Goal: Task Accomplishment & Management: Manage account settings

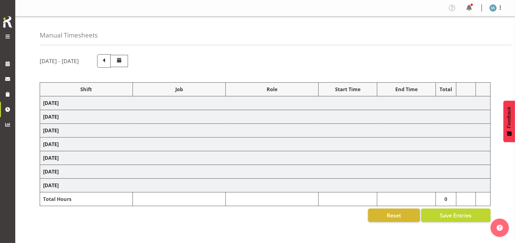
select select "26078"
select select "10587"
select select "47"
select select "26078"
select select "10587"
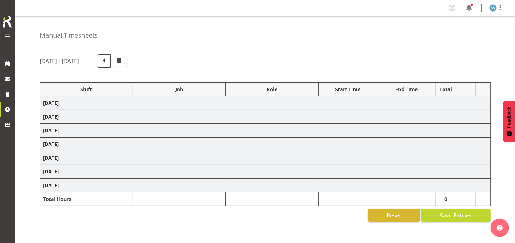
select select "47"
select select "48116"
select select "10587"
select select "47"
select select "48116"
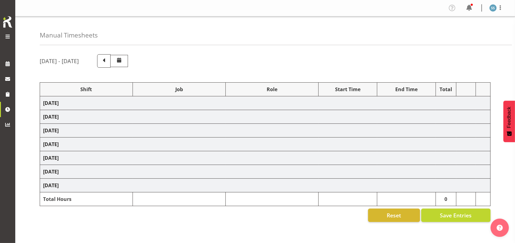
select select "10631"
select select "48116"
select select "10631"
select select "47"
select select "48116"
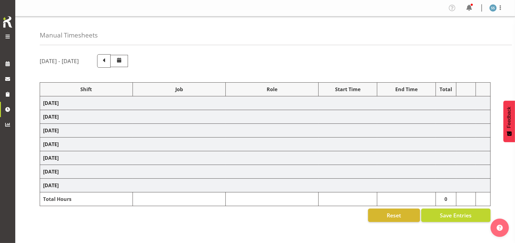
select select "9426"
select select "47"
select select "48116"
select select "10587"
select select "47"
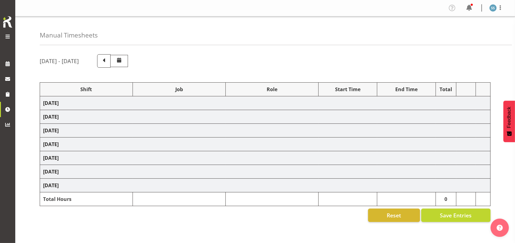
select select "48116"
select select "9426"
select select "47"
select select "56692"
select select "10499"
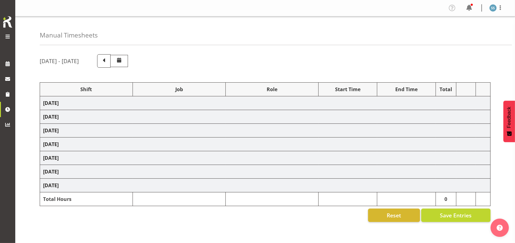
select select "47"
select select "26078"
select select "10587"
select select "47"
select select "48116"
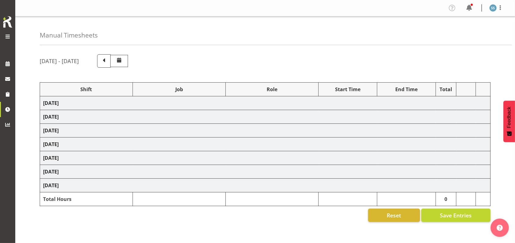
select select "9426"
select select "47"
select select "41604"
select select "10527"
select select "47"
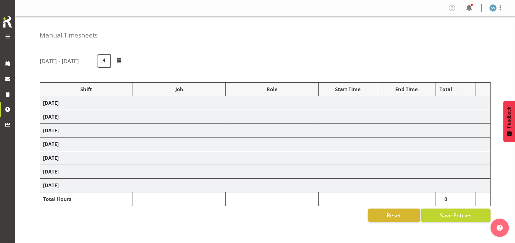
select select "56692"
select select "10499"
select select "47"
select select "26078"
select select "10587"
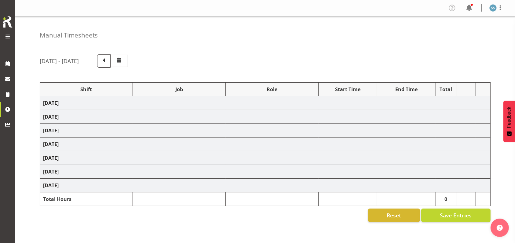
select select "47"
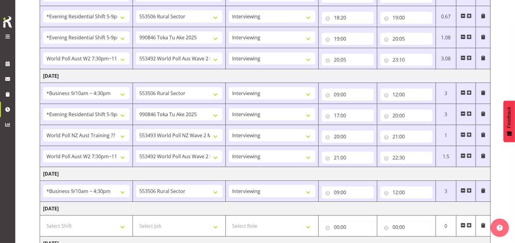
scroll to position [285, 0]
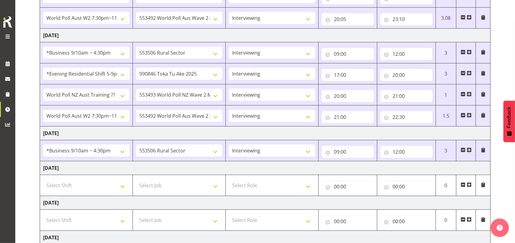
click at [471, 149] on span at bounding box center [468, 150] width 5 height 5
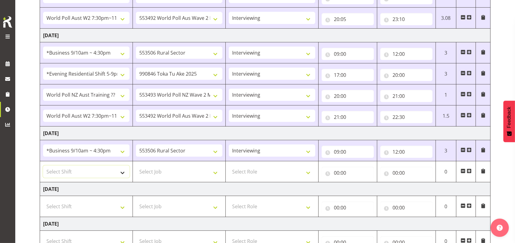
click at [125, 172] on select "Select Shift !!Weekend Residential (Roster IT Shift Label) *Business 9/10am ~ 4…" at bounding box center [86, 172] width 86 height 12
select select "48116"
click at [43, 166] on select "Select Shift !!Weekend Residential (Roster IT Shift Label) *Business 9/10am ~ 4…" at bounding box center [86, 172] width 86 height 12
click at [215, 172] on select "Select Job 550060 IF Admin 553492 World Poll Aus Wave 2 Main 2025 553493 World …" at bounding box center [179, 172] width 86 height 12
select select "10587"
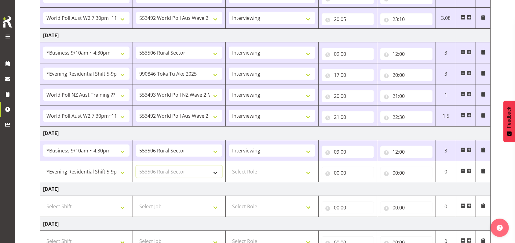
click at [136, 166] on select "Select Job 550060 IF Admin 553492 World Poll Aus Wave 2 Main 2025 553493 World …" at bounding box center [179, 172] width 86 height 12
click at [309, 172] on select "Select Role Briefing Interviewing" at bounding box center [272, 172] width 86 height 12
select select "47"
click at [229, 166] on select "Select Role Briefing Interviewing" at bounding box center [272, 172] width 86 height 12
click at [338, 172] on input "00:00" at bounding box center [347, 173] width 52 height 12
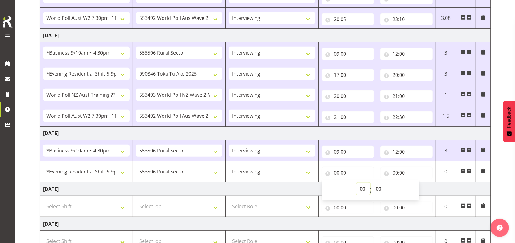
click at [364, 186] on select "00 01 02 03 04 05 06 07 08 09 10 11 12 13 14 15 16 17 18 19 20 21 22 23" at bounding box center [363, 189] width 14 height 12
select select "17"
click at [356, 183] on select "00 01 02 03 04 05 06 07 08 09 10 11 12 13 14 15 16 17 18 19 20 21 22 23" at bounding box center [363, 189] width 14 height 12
type input "17:00"
click at [395, 172] on input "00:00" at bounding box center [406, 173] width 52 height 12
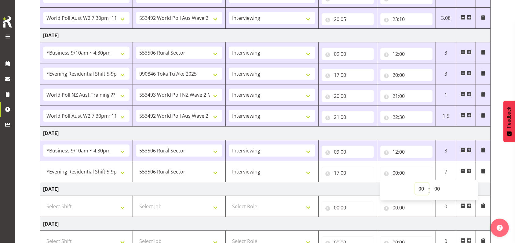
drag, startPoint x: 423, startPoint y: 188, endPoint x: 420, endPoint y: 183, distance: 5.7
click at [423, 188] on select "00 01 02 03 04 05 06 07 08 09 10 11 12 13 14 15 16 17 18 19 20 21 22 23" at bounding box center [422, 189] width 14 height 12
select select "20"
click at [415, 183] on select "00 01 02 03 04 05 06 07 08 09 10 11 12 13 14 15 16 17 18 19 20 21 22 23" at bounding box center [422, 189] width 14 height 12
type input "20:00"
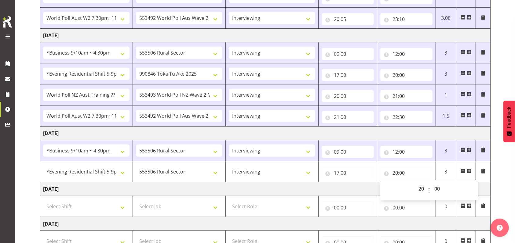
click at [469, 171] on span at bounding box center [468, 171] width 5 height 5
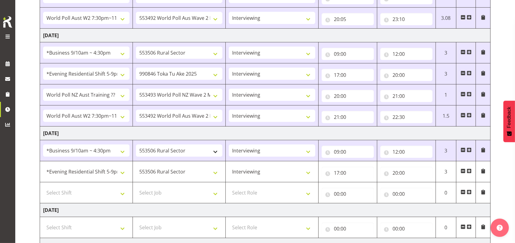
scroll to position [325, 0]
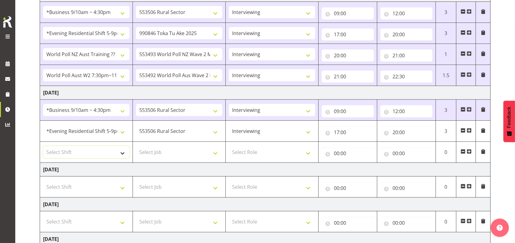
click at [122, 152] on select "Select Shift !!Weekend Residential (Roster IT Shift Label) *Business 9/10am ~ 4…" at bounding box center [86, 152] width 86 height 12
select select "56692"
click at [43, 146] on select "Select Shift !!Weekend Residential (Roster IT Shift Label) *Business 9/10am ~ 4…" at bounding box center [86, 152] width 86 height 12
click at [215, 151] on select "Select Job 550060 IF Admin 553492 World Poll Aus Wave 2 Main 2025 553493 World …" at bounding box center [179, 152] width 86 height 12
click at [335, 151] on input "00:00" at bounding box center [347, 153] width 52 height 12
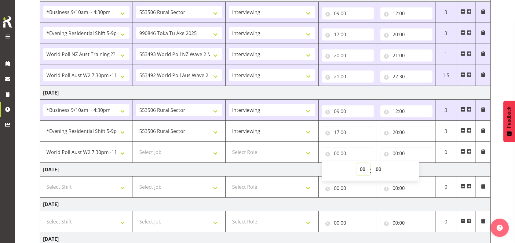
click at [363, 170] on select "00 01 02 03 04 05 06 07 08 09 10 11 12 13 14 15 16 17 18 19 20 21 22 23" at bounding box center [363, 169] width 14 height 12
select select "20"
click at [356, 163] on select "00 01 02 03 04 05 06 07 08 09 10 11 12 13 14 15 16 17 18 19 20 21 22 23" at bounding box center [363, 169] width 14 height 12
type input "20:00"
click at [394, 152] on input "00:00" at bounding box center [406, 153] width 52 height 12
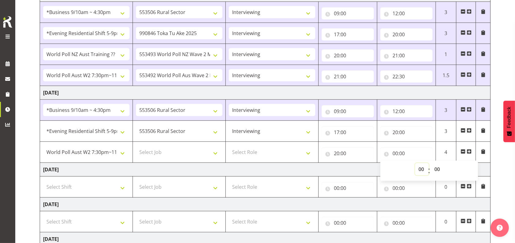
click at [420, 170] on select "00 01 02 03 04 05 06 07 08 09 10 11 12 13 14 15 16 17 18 19 20 21 22 23" at bounding box center [422, 169] width 14 height 12
select select "22"
click at [415, 163] on select "00 01 02 03 04 05 06 07 08 09 10 11 12 13 14 15 16 17 18 19 20 21 22 23" at bounding box center [422, 169] width 14 height 12
type input "22:00"
drag, startPoint x: 435, startPoint y: 168, endPoint x: 434, endPoint y: 164, distance: 4.1
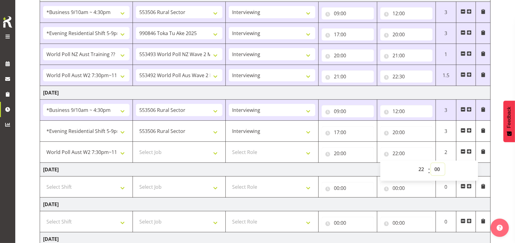
click at [435, 168] on select "00 01 02 03 04 05 06 07 08 09 10 11 12 13 14 15 16 17 18 19 20 21 22 23 24 25 2…" at bounding box center [438, 169] width 14 height 12
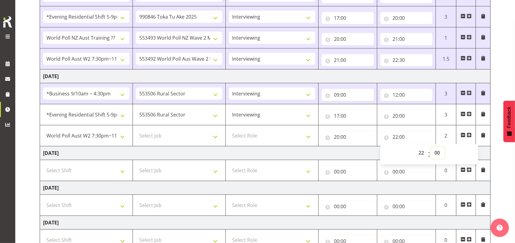
scroll to position [366, 0]
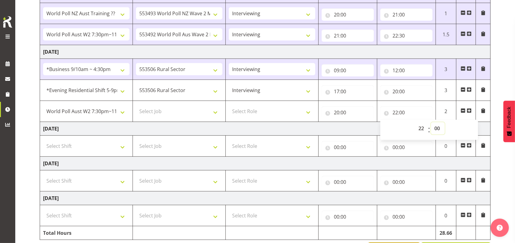
click at [438, 127] on select "00 01 02 03 04 05 06 07 08 09 10 11 12 13 14 15 16 17 18 19 20 21 22 23 24 25 2…" at bounding box center [438, 128] width 14 height 12
select select "30"
click at [431, 122] on select "00 01 02 03 04 05 06 07 08 09 10 11 12 13 14 15 16 17 18 19 20 21 22 23 24 25 2…" at bounding box center [438, 128] width 14 height 12
type input "22:30"
click at [309, 114] on select "Select Role Briefing Interviewing" at bounding box center [272, 111] width 86 height 12
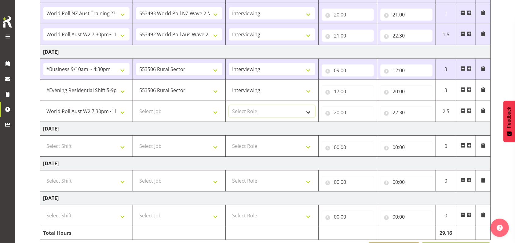
select select "47"
click at [229, 105] on select "Select Role Briefing Interviewing" at bounding box center [272, 111] width 86 height 12
click at [216, 110] on select "Select Job 550060 IF Admin 553492 World Poll Aus Wave 2 Main 2025 553493 World …" at bounding box center [179, 111] width 86 height 12
select select "10499"
click at [136, 105] on select "Select Job 550060 IF Admin 553492 World Poll Aus Wave 2 Main 2025 553493 World …" at bounding box center [179, 111] width 86 height 12
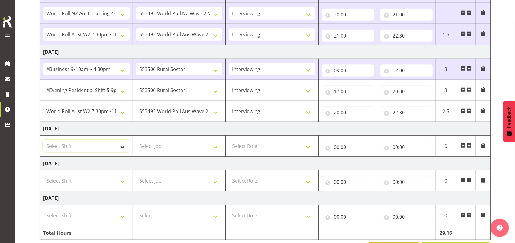
click at [121, 146] on select "Select Shift !!Weekend Residential (Roster IT Shift Label) *Business 9/10am ~ 4…" at bounding box center [86, 146] width 86 height 12
select select "26078"
click at [43, 140] on select "Select Shift !!Weekend Residential (Roster IT Shift Label) *Business 9/10am ~ 4…" at bounding box center [86, 146] width 86 height 12
click at [218, 146] on select "Select Job 550060 IF Admin 553492 World Poll Aus Wave 2 Main 2025 553493 World …" at bounding box center [179, 146] width 86 height 12
select select "10587"
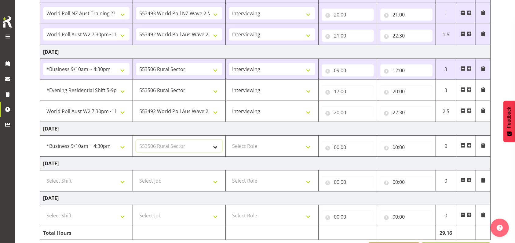
click at [136, 140] on select "Select Job 550060 IF Admin 553492 World Poll Aus Wave 2 Main 2025 553493 World …" at bounding box center [179, 146] width 86 height 12
click at [308, 146] on select "Select Role Briefing Interviewing" at bounding box center [272, 146] width 86 height 12
select select "47"
click at [229, 140] on select "Select Role Briefing Interviewing" at bounding box center [272, 146] width 86 height 12
click at [337, 148] on input "00:00" at bounding box center [347, 147] width 52 height 12
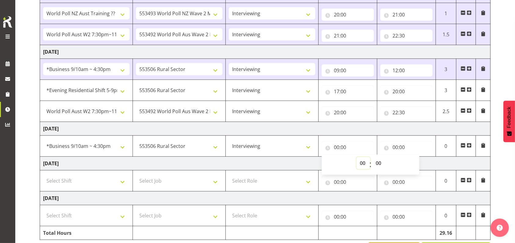
click at [359, 163] on select "00 01 02 03 04 05 06 07 08 09 10 11 12 13 14 15 16 17 18 19 20 21 22 23" at bounding box center [363, 163] width 14 height 12
select select "9"
click at [356, 157] on select "00 01 02 03 04 05 06 07 08 09 10 11 12 13 14 15 16 17 18 19 20 21 22 23" at bounding box center [363, 163] width 14 height 12
type input "09:00"
click at [395, 145] on input "00:00" at bounding box center [406, 147] width 52 height 12
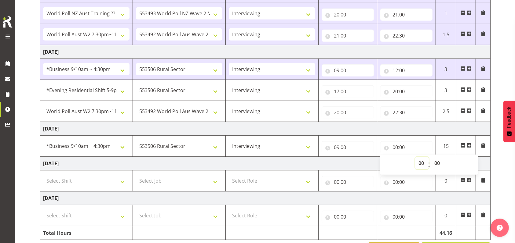
click at [421, 165] on select "00 01 02 03 04 05 06 07 08 09 10 11 12 13 14 15 16 17 18 19 20 21 22 23" at bounding box center [422, 163] width 14 height 12
select select "10"
click at [415, 157] on select "00 01 02 03 04 05 06 07 08 09 10 11 12 13 14 15 16 17 18 19 20 21 22 23" at bounding box center [422, 163] width 14 height 12
type input "10:00"
click at [438, 162] on select "00 01 02 03 04 05 06 07 08 09 10 11 12 13 14 15 16 17 18 19 20 21 22 23 24 25 2…" at bounding box center [438, 163] width 14 height 12
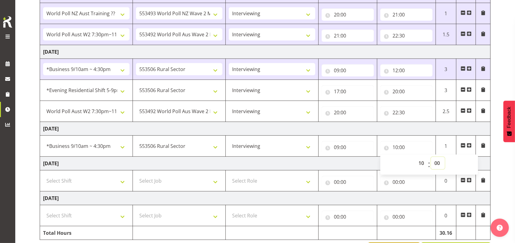
select select "45"
click at [431, 157] on select "00 01 02 03 04 05 06 07 08 09 10 11 12 13 14 15 16 17 18 19 20 21 22 23 24 25 2…" at bounding box center [438, 163] width 14 height 12
type input "10:45"
click at [469, 144] on span at bounding box center [468, 145] width 5 height 5
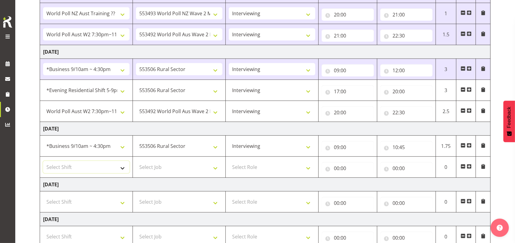
click at [124, 167] on select "Select Shift !!Weekend Residential (Roster IT Shift Label) *Business 9/10am ~ 4…" at bounding box center [86, 167] width 86 height 12
click at [352, 131] on td "[DATE]" at bounding box center [265, 129] width 450 height 14
click at [124, 169] on select "Select Shift !!Weekend Residential (Roster IT Shift Label) *Business 9/10am ~ 4…" at bounding box center [86, 167] width 86 height 12
select select "26078"
click at [43, 161] on select "Select Shift !!Weekend Residential (Roster IT Shift Label) *Business 9/10am ~ 4…" at bounding box center [86, 167] width 86 height 12
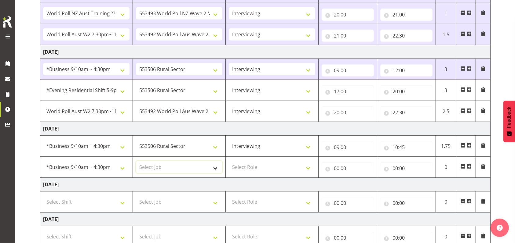
click at [217, 166] on select "Select Job 550060 IF Admin 553492 World Poll Aus Wave 2 Main 2025 553493 World …" at bounding box center [179, 167] width 86 height 12
select select "10527"
click at [136, 161] on select "Select Job 550060 IF Admin 553492 World Poll Aus Wave 2 Main 2025 553493 World …" at bounding box center [179, 167] width 86 height 12
click at [308, 166] on select "Select Role Briefing Interviewing" at bounding box center [272, 167] width 86 height 12
select select "47"
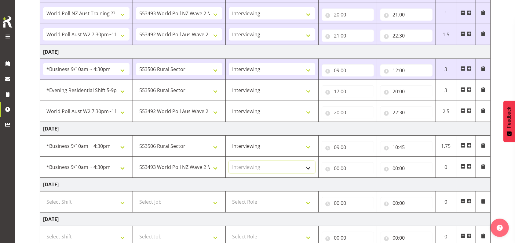
click at [229, 161] on select "Select Role Briefing Interviewing" at bounding box center [272, 167] width 86 height 12
click at [336, 165] on input "00:00" at bounding box center [347, 168] width 52 height 12
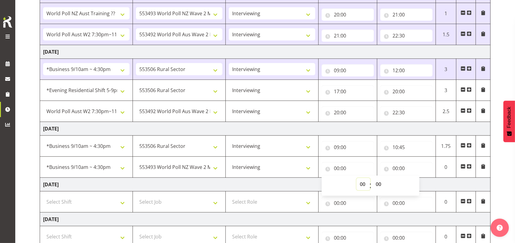
click at [360, 182] on select "00 01 02 03 04 05 06 07 08 09 10 11 12 13 14 15 16 17 18 19 20 21 22 23" at bounding box center [363, 184] width 14 height 12
select select "10"
click at [356, 178] on select "00 01 02 03 04 05 06 07 08 09 10 11 12 13 14 15 16 17 18 19 20 21 22 23" at bounding box center [363, 184] width 14 height 12
type input "10:00"
drag, startPoint x: 377, startPoint y: 183, endPoint x: 378, endPoint y: 179, distance: 4.3
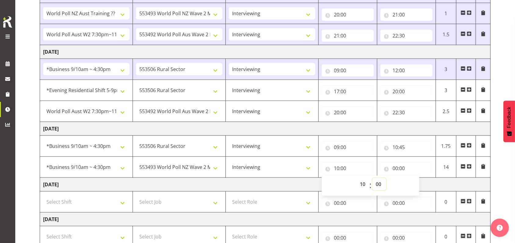
click at [377, 183] on select "00 01 02 03 04 05 06 07 08 09 10 11 12 13 14 15 16 17 18 19 20 21 22 23 24 25 2…" at bounding box center [379, 184] width 14 height 12
select select "45"
click at [372, 178] on select "00 01 02 03 04 05 06 07 08 09 10 11 12 13 14 15 16 17 18 19 20 21 22 23 24 25 2…" at bounding box center [379, 184] width 14 height 12
type input "10:45"
click at [395, 166] on input "00:00" at bounding box center [406, 168] width 52 height 12
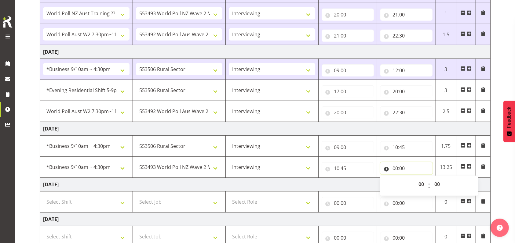
click at [397, 167] on input "00:00" at bounding box center [406, 168] width 52 height 12
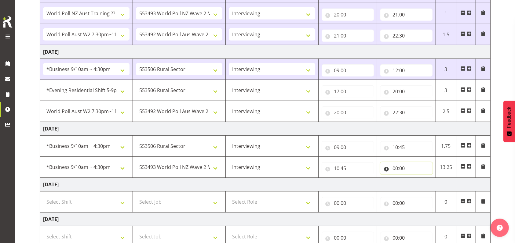
click at [397, 165] on input "00:00" at bounding box center [406, 168] width 52 height 12
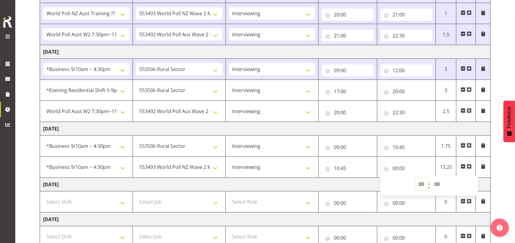
click at [420, 183] on select "00 01 02 03 04 05 06 07 08 09 10 11 12 13 14 15 16 17 18 19 20 21 22 23" at bounding box center [422, 184] width 14 height 12
select select "11"
click at [415, 178] on select "00 01 02 03 04 05 06 07 08 09 10 11 12 13 14 15 16 17 18 19 20 21 22 23" at bounding box center [422, 184] width 14 height 12
type input "11:00"
click at [437, 184] on select "00 01 02 03 04 05 06 07 08 09 10 11 12 13 14 15 16 17 18 19 20 21 22 23 24 25 2…" at bounding box center [438, 184] width 14 height 12
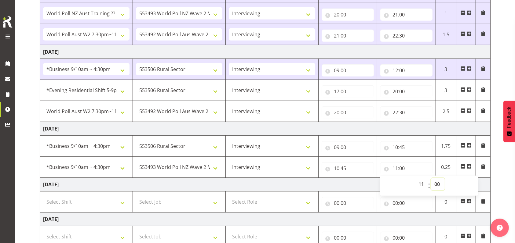
select select "20"
click at [431, 178] on select "00 01 02 03 04 05 06 07 08 09 10 11 12 13 14 15 16 17 18 19 20 21 22 23 24 25 2…" at bounding box center [438, 184] width 14 height 12
type input "11:20"
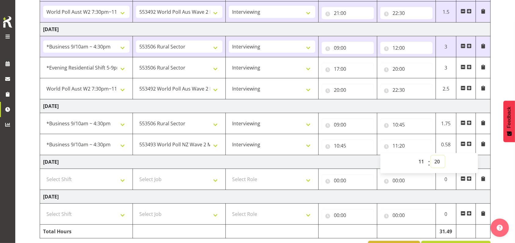
scroll to position [407, 0]
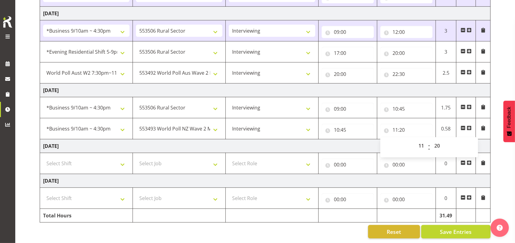
click at [344, 145] on td "[DATE]" at bounding box center [265, 146] width 450 height 14
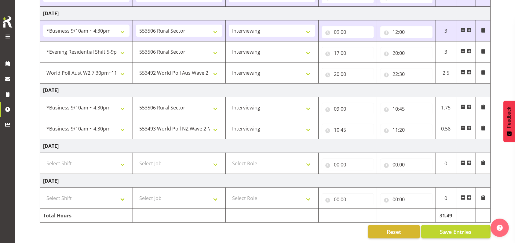
click at [470, 126] on span at bounding box center [468, 128] width 5 height 5
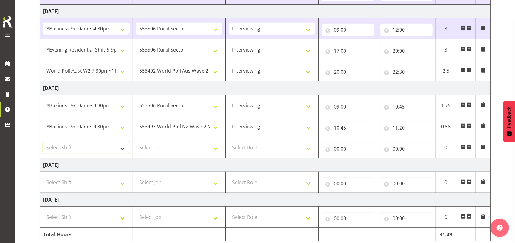
click at [123, 146] on select "Select Shift !!Weekend Residential (Roster IT Shift Label) *Business 9/10am ~ 4…" at bounding box center [86, 148] width 86 height 12
select select "26078"
click at [43, 142] on select "Select Shift !!Weekend Residential (Roster IT Shift Label) *Business 9/10am ~ 4…" at bounding box center [86, 148] width 86 height 12
click at [214, 148] on select "Select Job 550060 IF Admin 553492 World Poll Aus Wave 2 Main 2025 553493 World …" at bounding box center [179, 148] width 86 height 12
select select "10587"
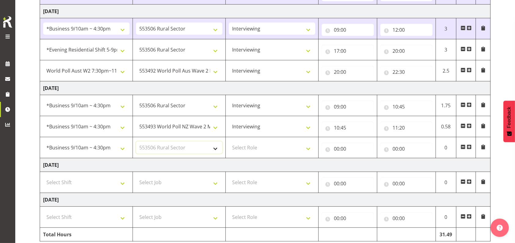
click at [136, 142] on select "Select Job 550060 IF Admin 553492 World Poll Aus Wave 2 Main 2025 553493 World …" at bounding box center [179, 148] width 86 height 12
click at [307, 146] on select "Select Role Briefing Interviewing" at bounding box center [272, 148] width 86 height 12
select select "47"
click at [229, 142] on select "Select Role Briefing Interviewing" at bounding box center [272, 148] width 86 height 12
click at [337, 148] on input "00:00" at bounding box center [347, 149] width 52 height 12
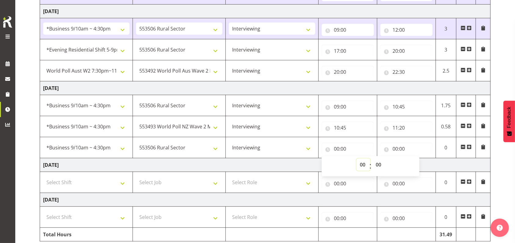
click at [363, 165] on select "00 01 02 03 04 05 06 07 08 09 10 11 12 13 14 15 16 17 18 19 20 21 22 23" at bounding box center [363, 165] width 14 height 12
select select "11"
click at [356, 159] on select "00 01 02 03 04 05 06 07 08 09 10 11 12 13 14 15 16 17 18 19 20 21 22 23" at bounding box center [363, 165] width 14 height 12
type input "11:00"
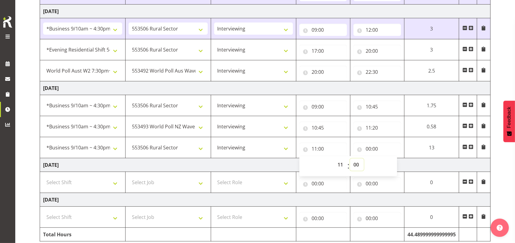
click at [355, 164] on select "00 01 02 03 04 05 06 07 08 09 10 11 12 13 14 15 16 17 18 19 20 21 22 23 24 25 2…" at bounding box center [357, 165] width 14 height 12
select select "20"
click at [364, 159] on select "00 01 02 03 04 05 06 07 08 09 10 11 12 13 14 15 16 17 18 19 20 21 22 23 24 25 2…" at bounding box center [357, 165] width 14 height 12
type input "11:20"
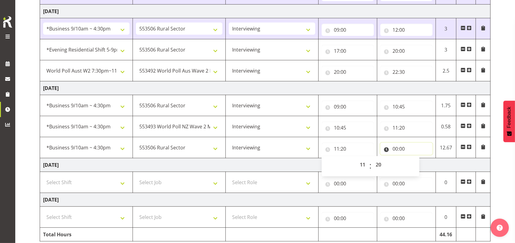
click at [395, 147] on input "00:00" at bounding box center [406, 149] width 52 height 12
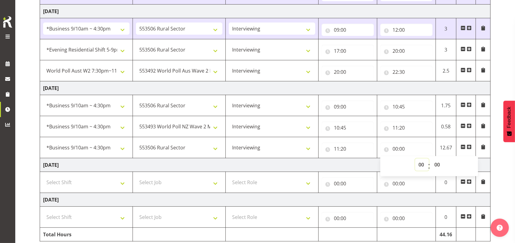
click at [419, 162] on select "00 01 02 03 04 05 06 07 08 09 10 11 12 13 14 15 16 17 18 19 20 21 22 23" at bounding box center [422, 165] width 14 height 12
select select "12"
click at [415, 159] on select "00 01 02 03 04 05 06 07 08 09 10 11 12 13 14 15 16 17 18 19 20 21 22 23" at bounding box center [422, 165] width 14 height 12
type input "12:00"
click at [360, 163] on td "[DATE]" at bounding box center [265, 165] width 450 height 14
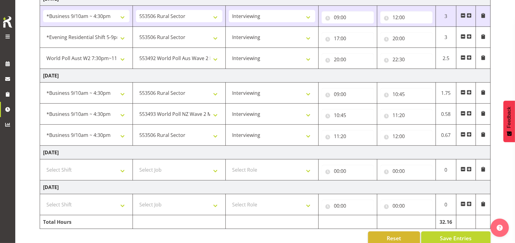
scroll to position [431, 0]
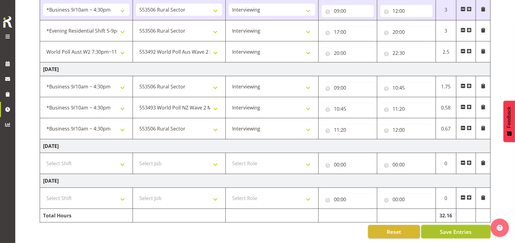
click at [459, 228] on span "Save Entries" at bounding box center [456, 232] width 32 height 8
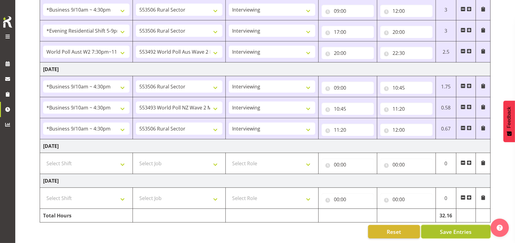
click at [453, 228] on span "Save Entries" at bounding box center [456, 232] width 32 height 8
click at [457, 228] on span "Save Entries" at bounding box center [456, 232] width 32 height 8
